Goal: Task Accomplishment & Management: Use online tool/utility

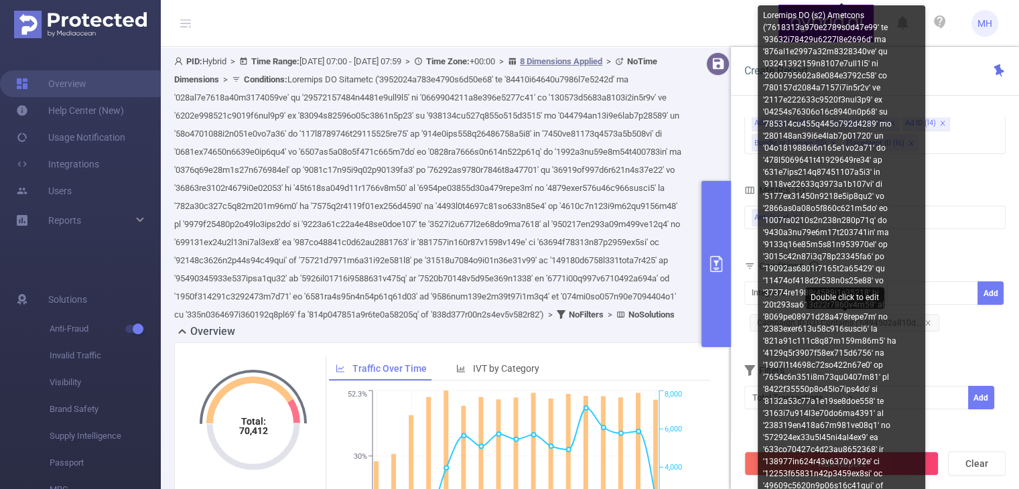
click at [927, 322] on span "Campaign ID (l3) Contains ('6894502a810d..." at bounding box center [844, 322] width 190 height 17
click at [924, 324] on div at bounding box center [840, 334] width 167 height 659
click at [922, 319] on body "MH Overview Help Center (New) Usage Notification Integrations Users Reports Sol…" at bounding box center [509, 244] width 1019 height 489
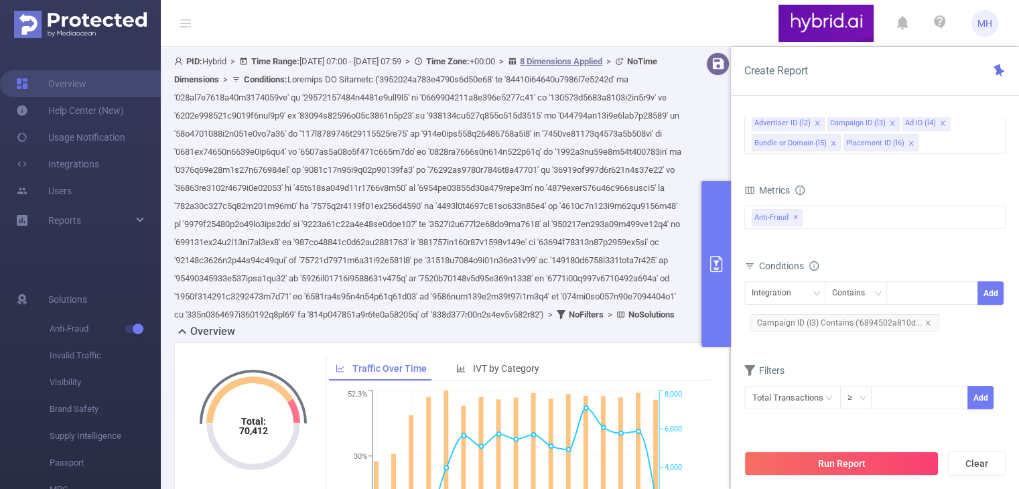
click at [914, 320] on body "MH Overview Help Center (New) Usage Notification Integrations Users Reports Sol…" at bounding box center [509, 244] width 1019 height 489
drag, startPoint x: 925, startPoint y: 319, endPoint x: 925, endPoint y: 327, distance: 7.4
click at [925, 323] on icon "icon: close" at bounding box center [927, 322] width 7 height 7
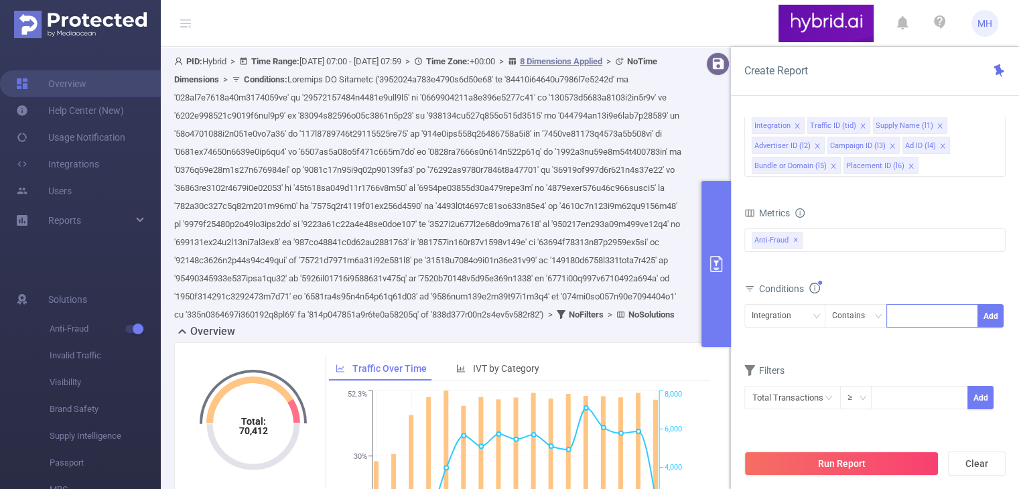
click at [901, 321] on div at bounding box center [931, 316] width 77 height 22
paste input "68c1320e810d98711ca34f84"
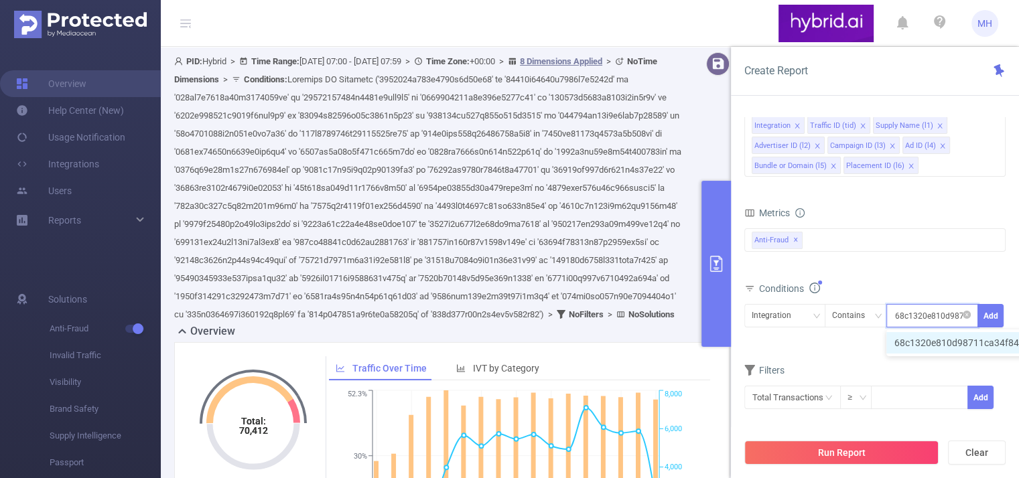
scroll to position [0, 29]
type input "68c1320e810d98711ca34f84"
click at [988, 317] on button "Add" at bounding box center [990, 315] width 26 height 23
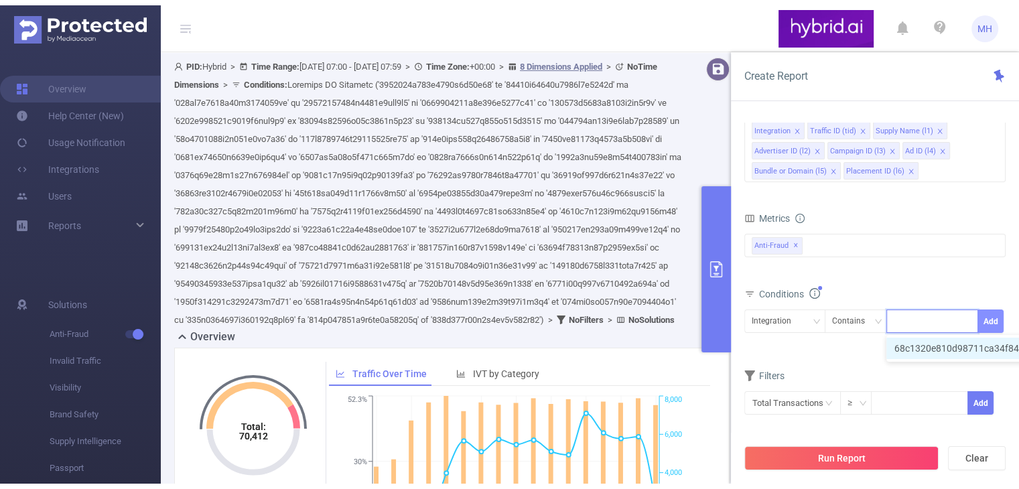
scroll to position [0, 0]
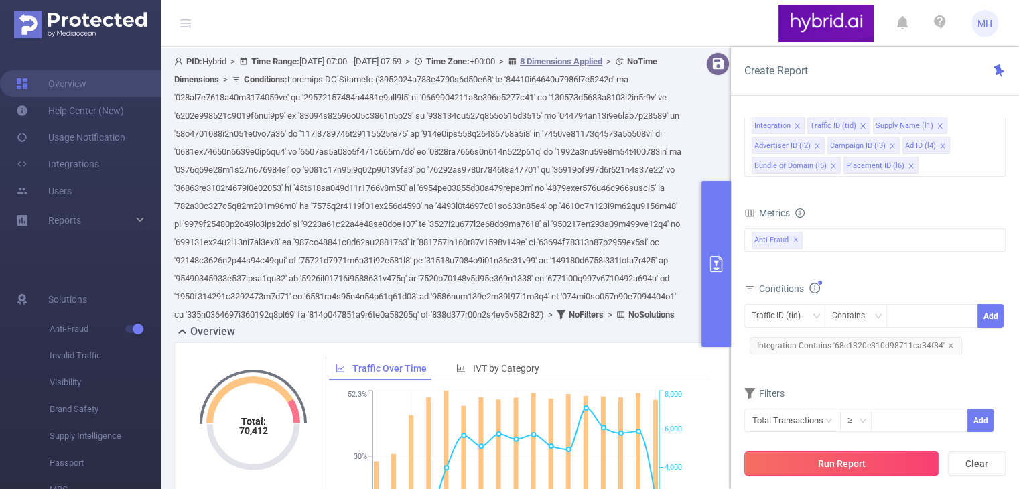
click at [805, 464] on button "Run Report" at bounding box center [841, 463] width 194 height 24
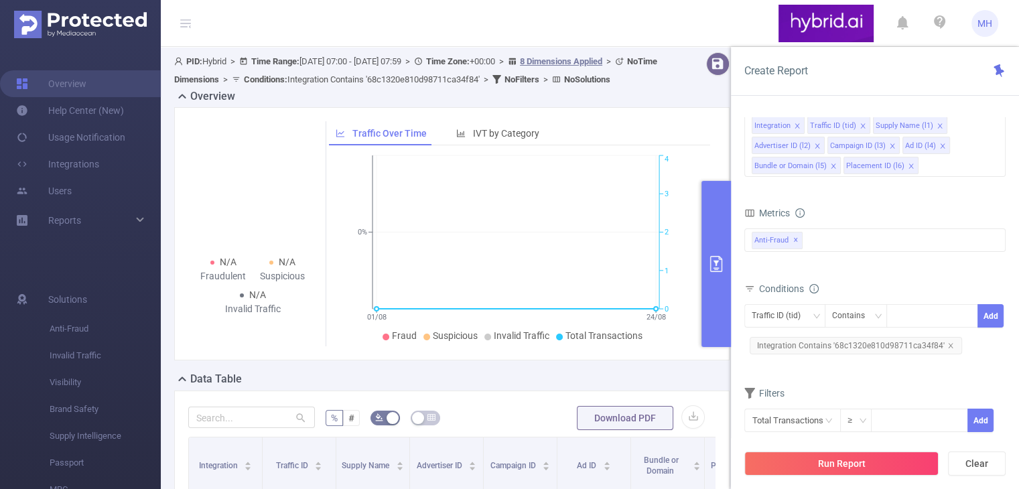
click at [693, 88] on div at bounding box center [711, 70] width 47 height 36
click at [714, 263] on icon "primary" at bounding box center [716, 264] width 16 height 16
click at [711, 256] on icon "primary" at bounding box center [716, 264] width 16 height 16
click at [715, 271] on icon "primary" at bounding box center [716, 264] width 16 height 16
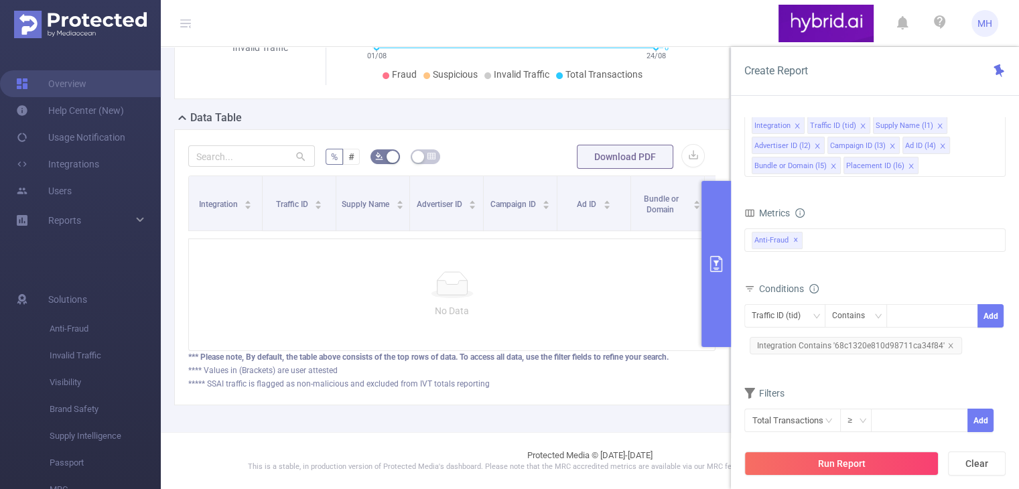
drag, startPoint x: 713, startPoint y: 266, endPoint x: 864, endPoint y: 265, distance: 151.4
click at [864, 265] on div "Create Report PID 1000768 - Hybrid 1000768 - Hybrid Time Range [DATE] 07:00 _ […" at bounding box center [875, 268] width 288 height 442
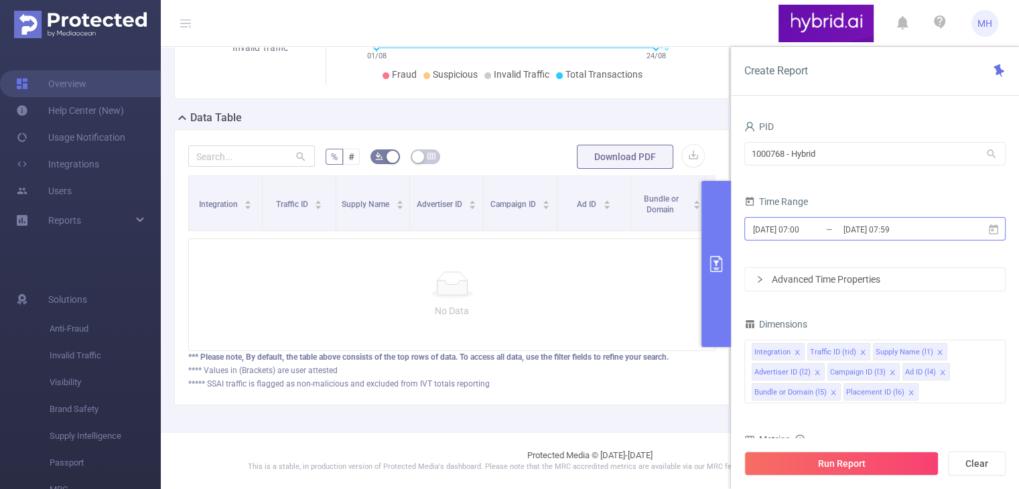
click at [935, 230] on input "[DATE] 07:59" at bounding box center [896, 229] width 108 height 18
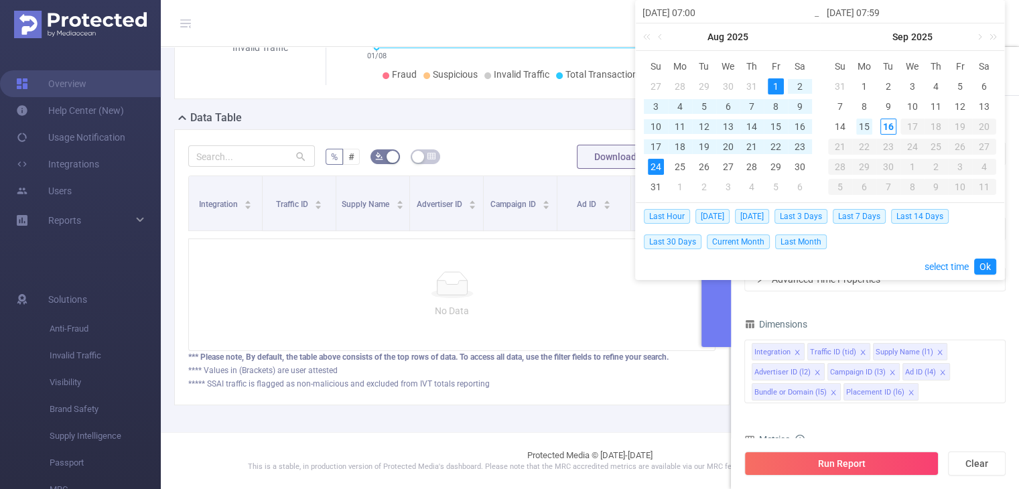
click at [865, 129] on div "15" at bounding box center [864, 127] width 16 height 16
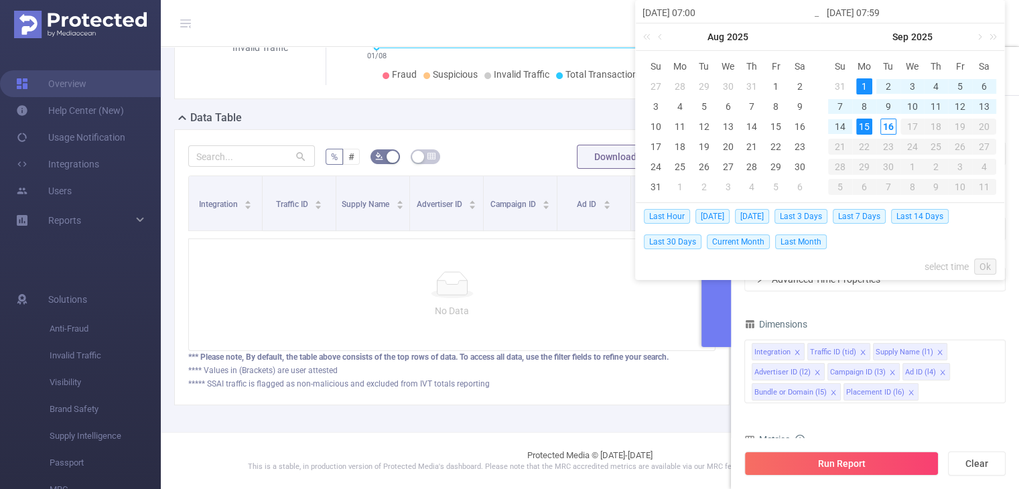
click at [867, 86] on div "1" at bounding box center [864, 86] width 16 height 16
type input "[DATE] 07:00"
type input "[DATE] 07:59"
type input "[DATE] 07:00"
type input "[DATE] 07:59"
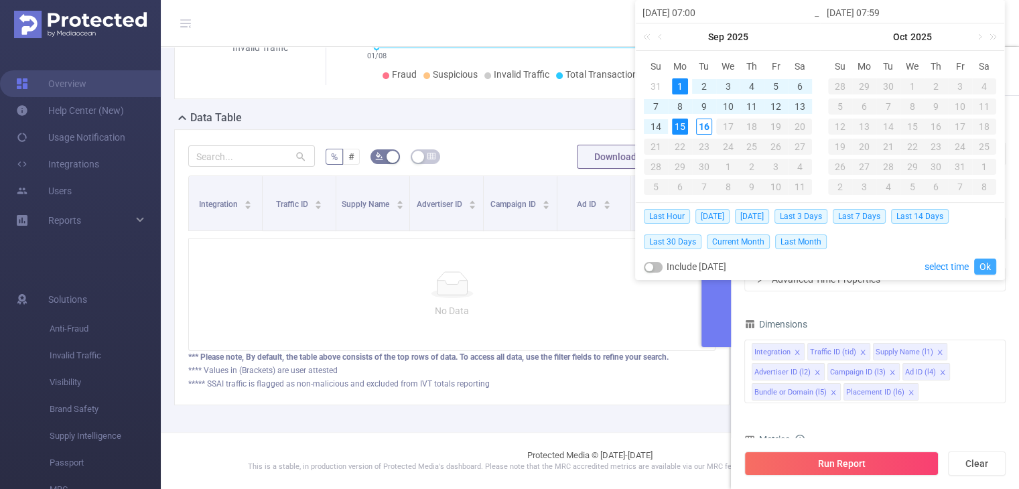
click at [983, 267] on link "Ok" at bounding box center [985, 267] width 22 height 16
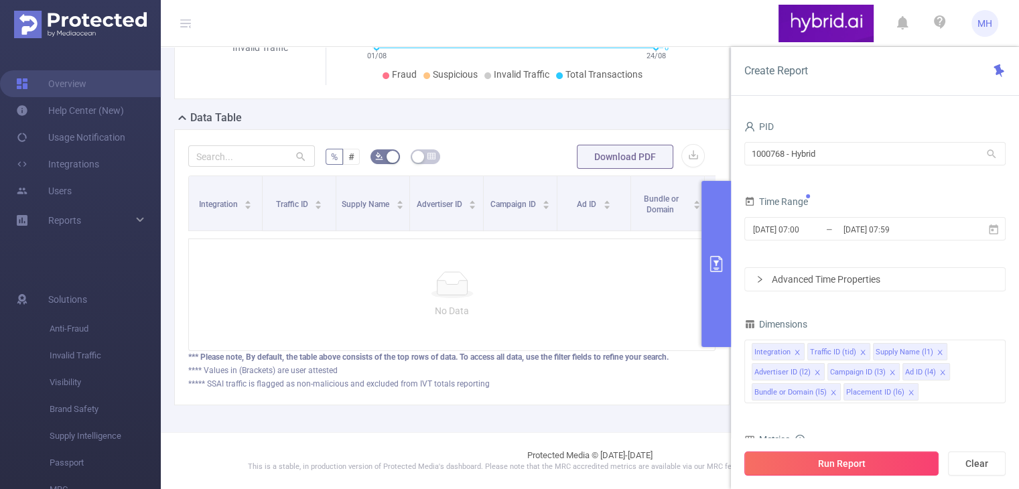
click at [828, 467] on button "Run Report" at bounding box center [841, 463] width 194 height 24
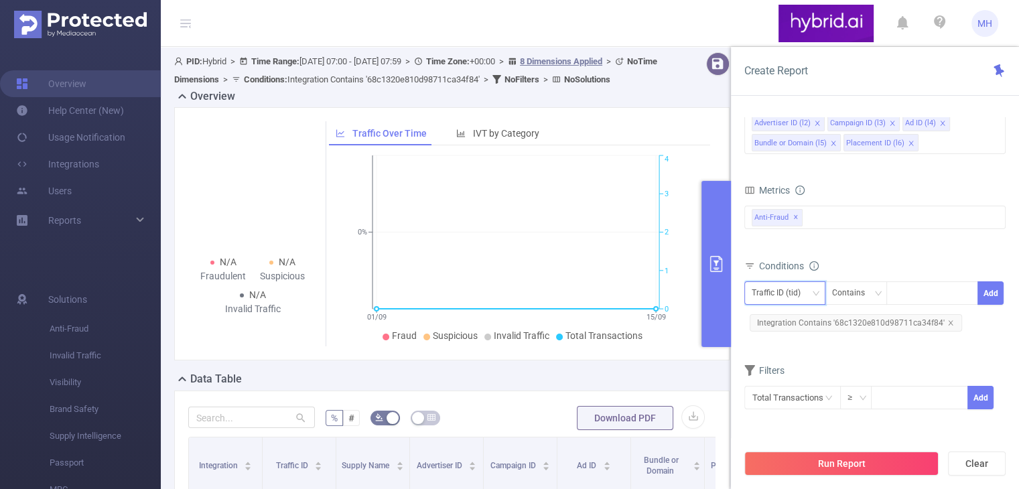
click at [809, 294] on div "Traffic ID (tid)" at bounding box center [780, 293] width 58 height 22
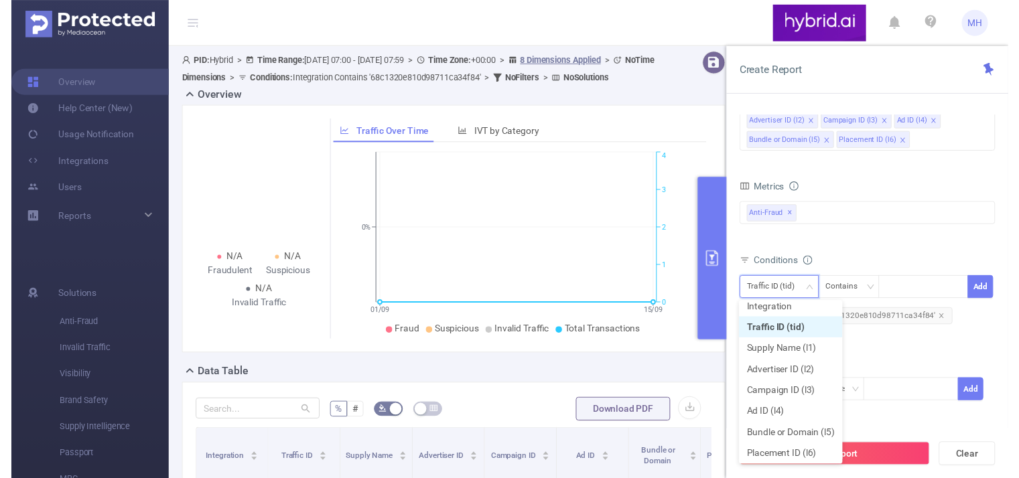
scroll to position [9, 0]
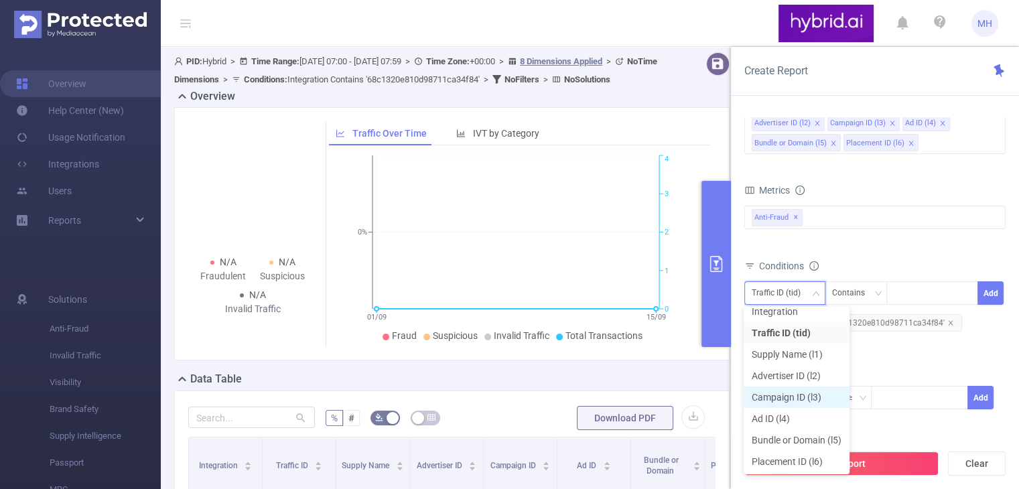
click at [796, 402] on li "Campaign ID (l3)" at bounding box center [796, 396] width 106 height 21
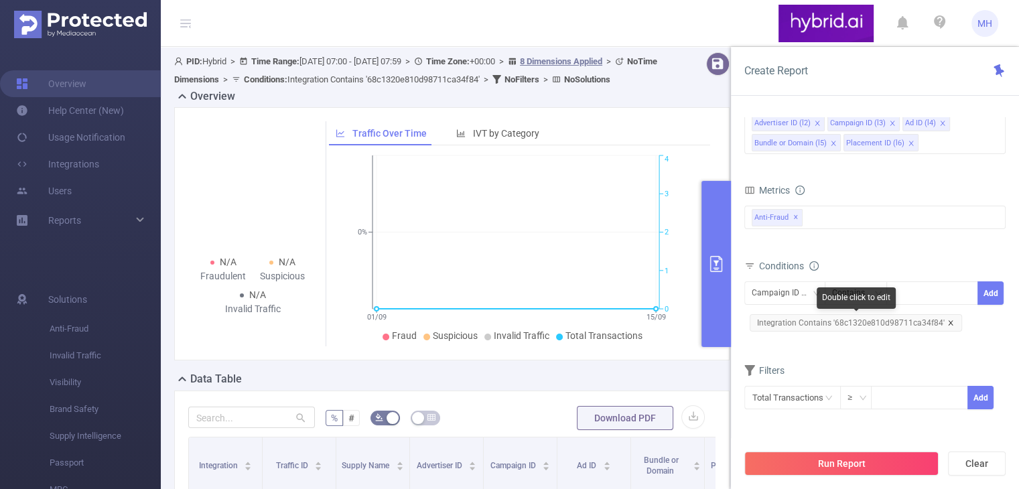
click at [947, 320] on icon "icon: close" at bounding box center [950, 322] width 7 height 7
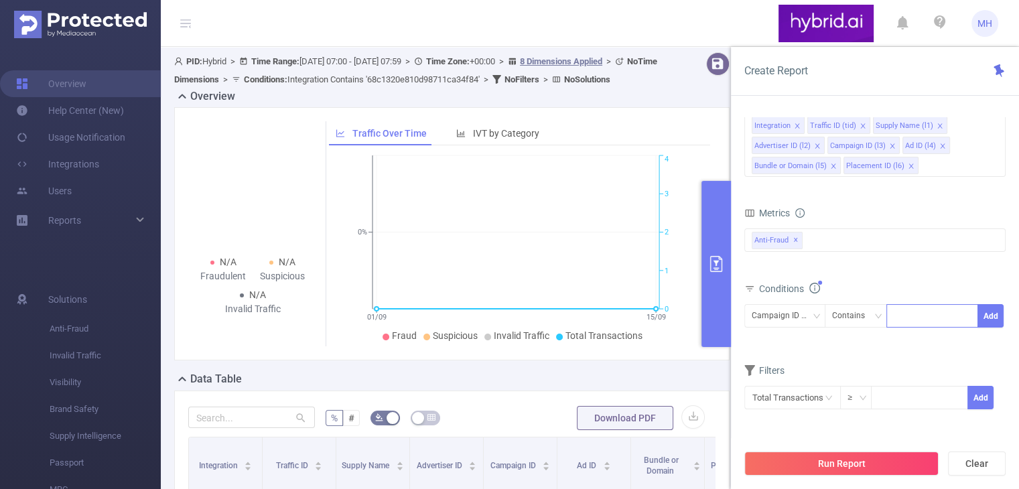
click at [915, 317] on div at bounding box center [931, 316] width 77 height 22
paste input "68c1320e810d98711ca34f84"
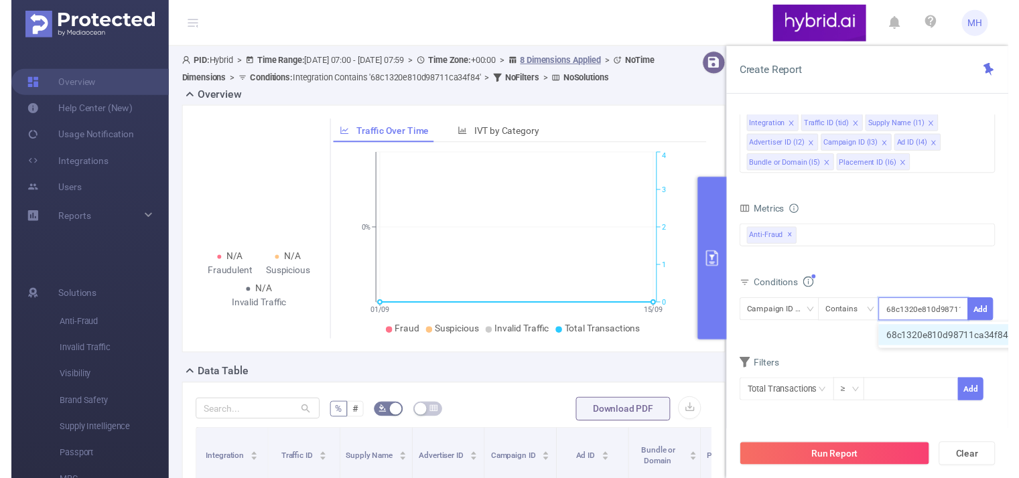
scroll to position [0, 29]
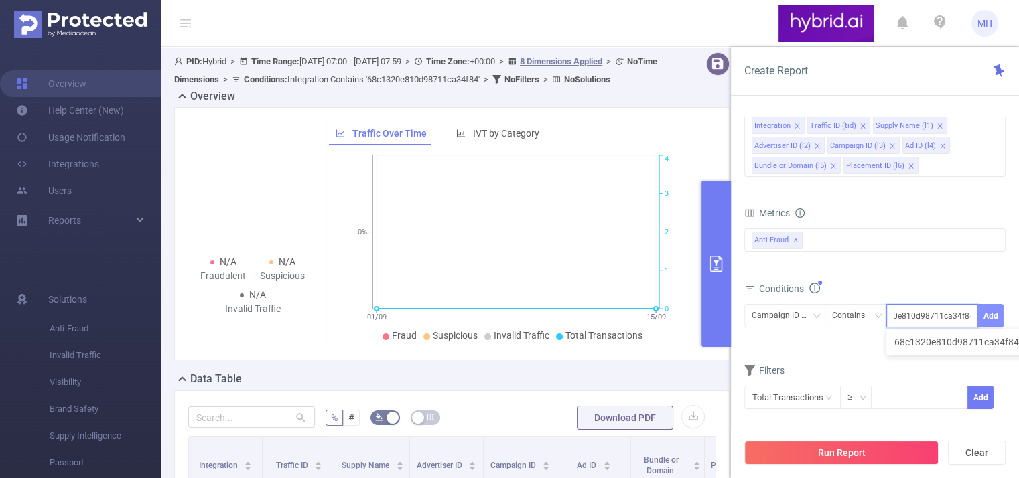
type input "68c1320e810d98711ca34f84"
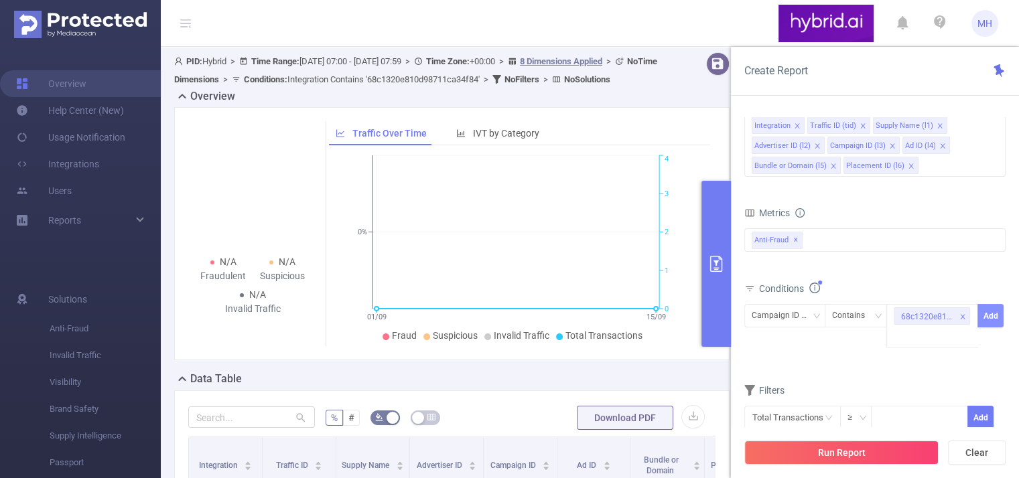
click at [988, 314] on button "Add" at bounding box center [990, 315] width 26 height 23
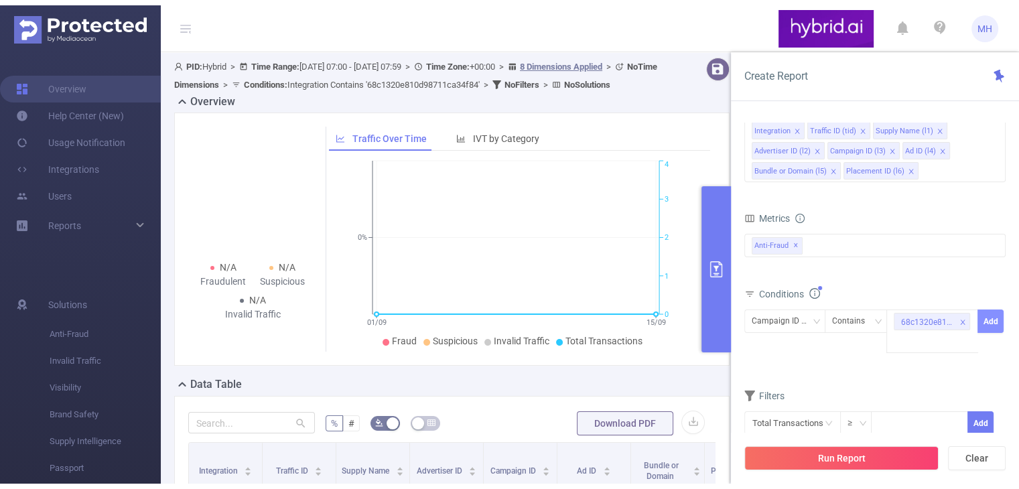
scroll to position [0, 0]
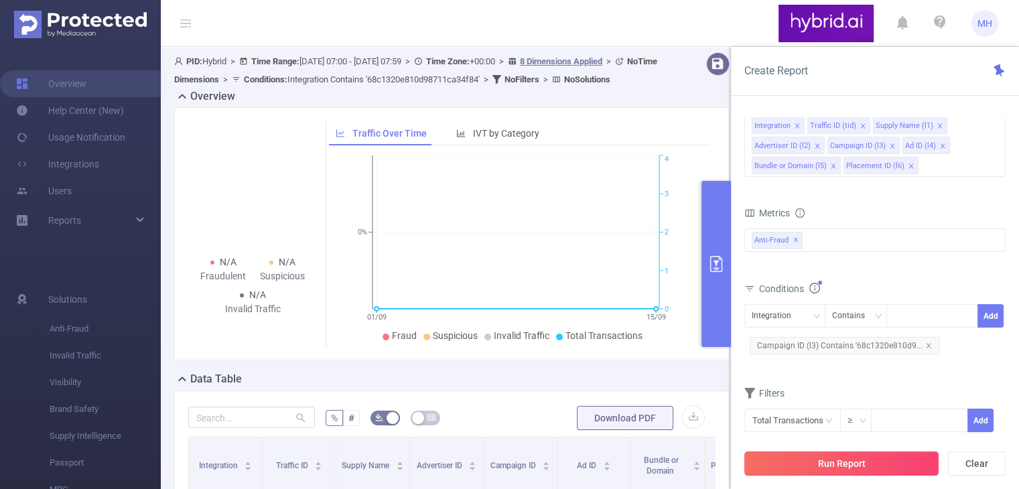
click at [825, 458] on button "Run Report" at bounding box center [841, 463] width 194 height 24
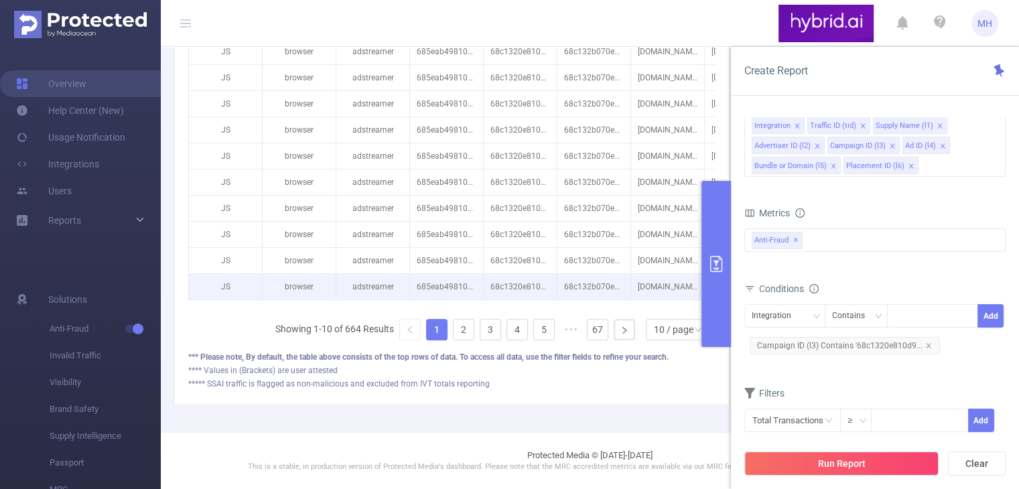
scroll to position [478, 0]
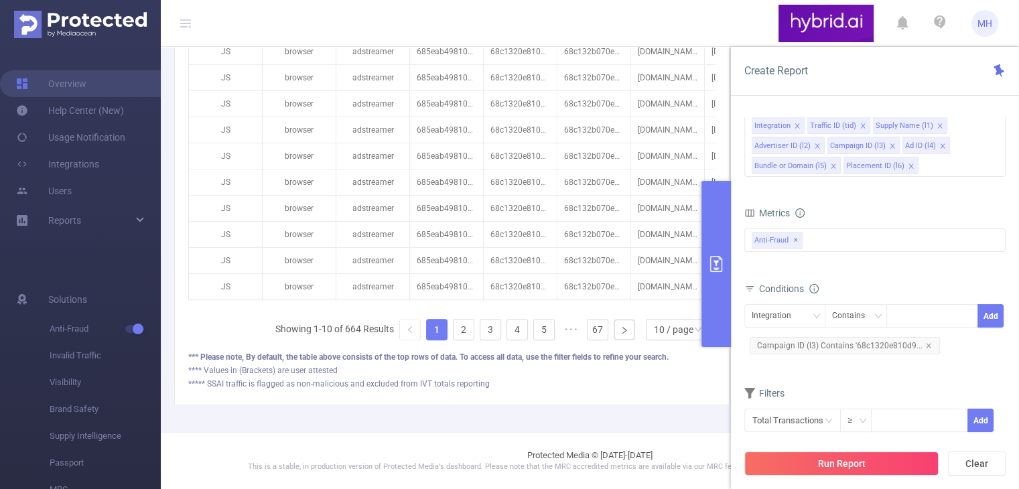
click at [718, 266] on icon "primary" at bounding box center [716, 264] width 16 height 16
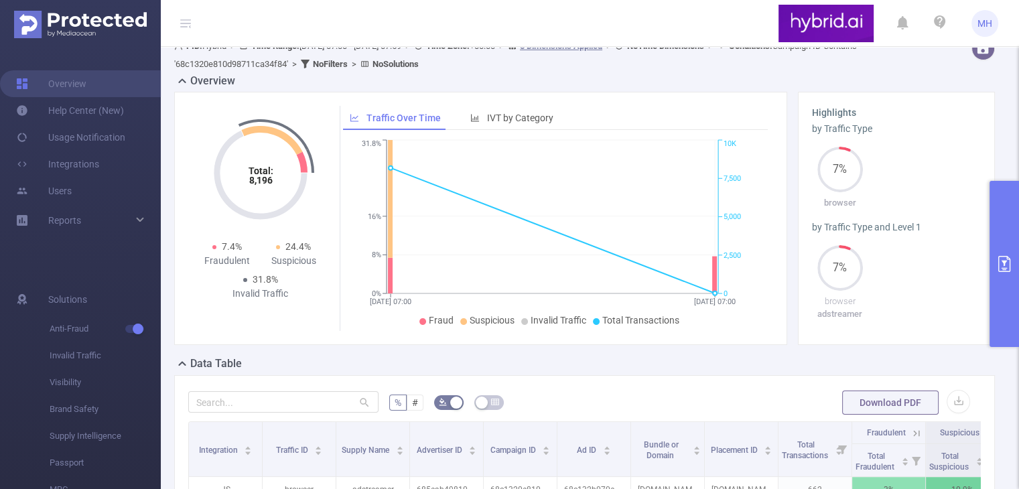
scroll to position [0, 0]
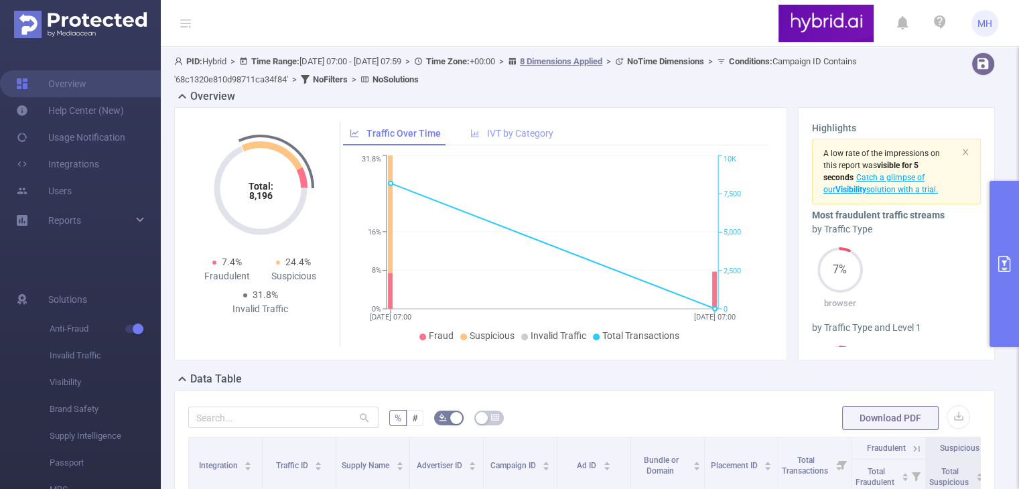
click at [506, 131] on span "IVT by Category" at bounding box center [520, 133] width 66 height 11
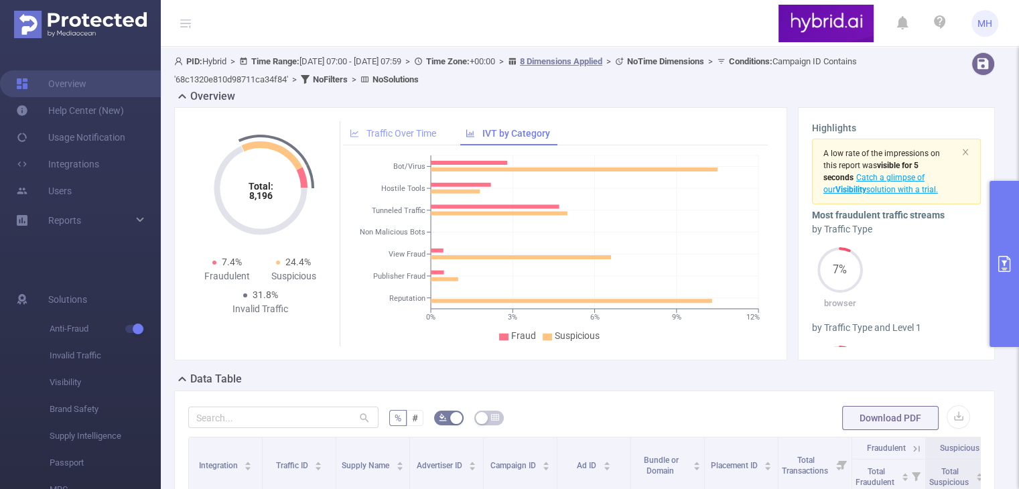
click at [381, 131] on span "Traffic Over Time" at bounding box center [401, 133] width 70 height 11
